Goal: Transaction & Acquisition: Purchase product/service

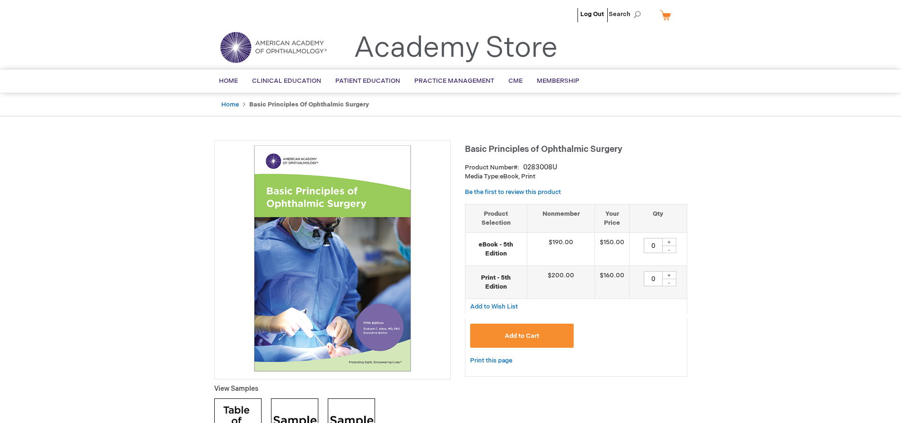
type input "0"
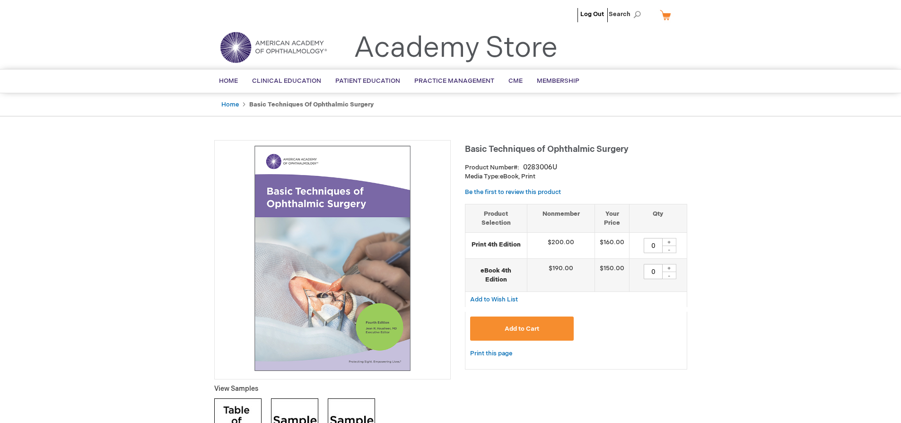
type input "0"
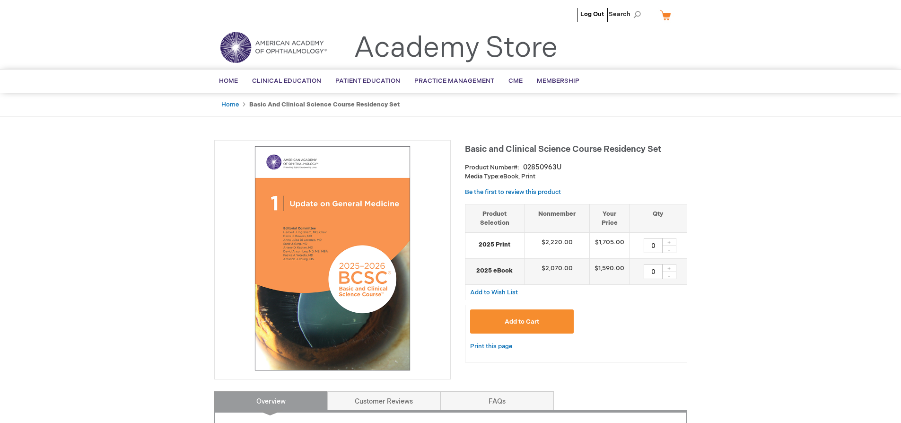
type input "0"
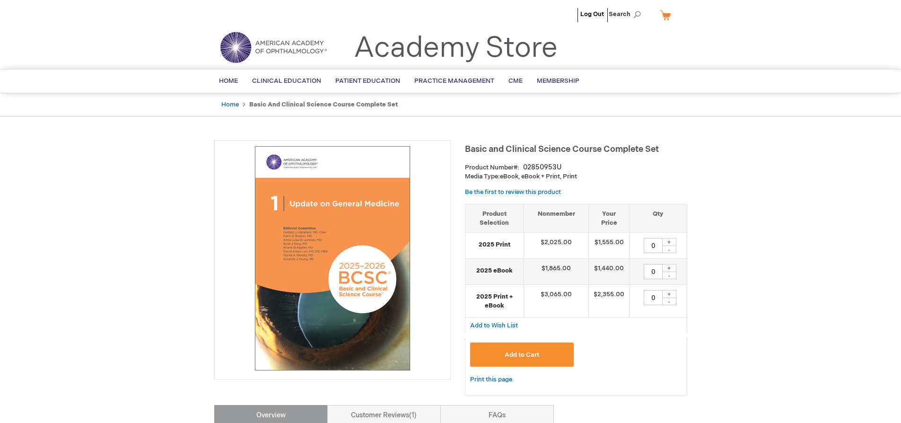
type input "0"
